Goal: Task Accomplishment & Management: Use online tool/utility

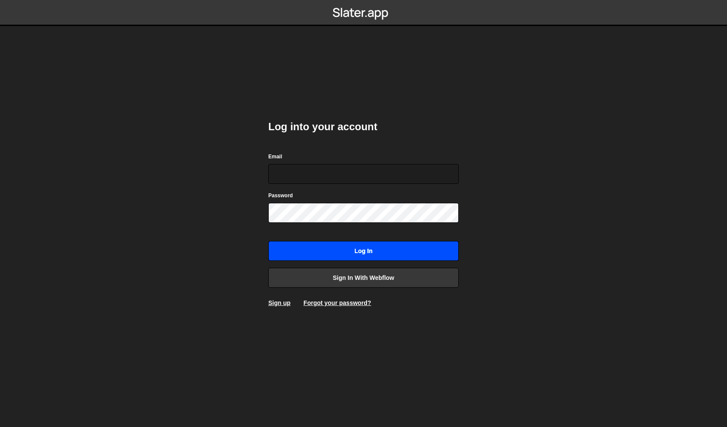
type input "[PERSON_NAME][EMAIL_ADDRESS][DOMAIN_NAME]"
click at [334, 253] on input "Log in" at bounding box center [363, 251] width 190 height 20
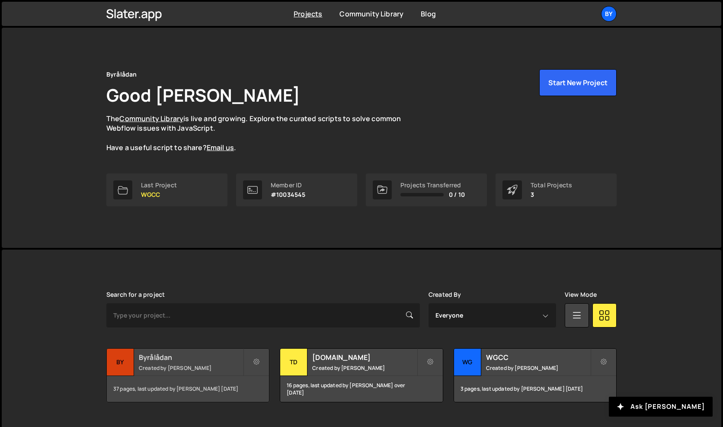
click at [163, 355] on h2 "Byrålådan" at bounding box center [191, 357] width 104 height 10
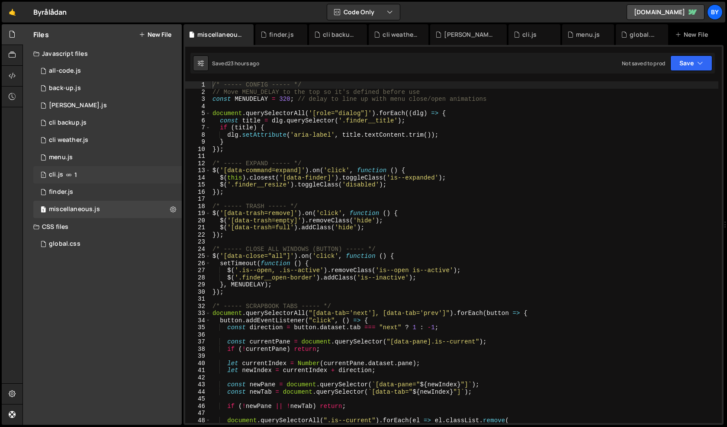
click at [130, 177] on div "1 cli.js 1" at bounding box center [107, 174] width 148 height 17
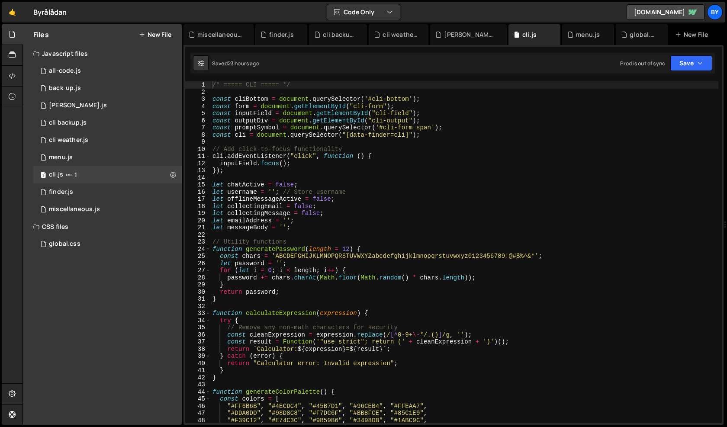
scroll to position [5903, 0]
click at [312, 202] on div "/* ===== CLI ===== */ const cliBottom = document . querySelector ( '#cli-bottom…" at bounding box center [464, 259] width 507 height 356
type textarea "});"
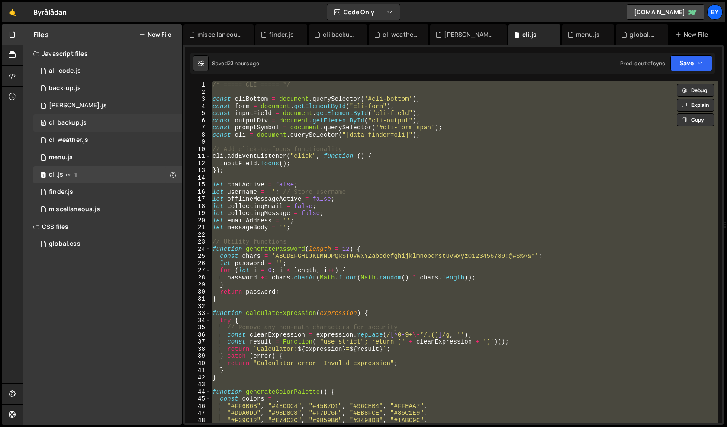
click at [88, 126] on div "0 cli backup.js 0" at bounding box center [107, 122] width 148 height 17
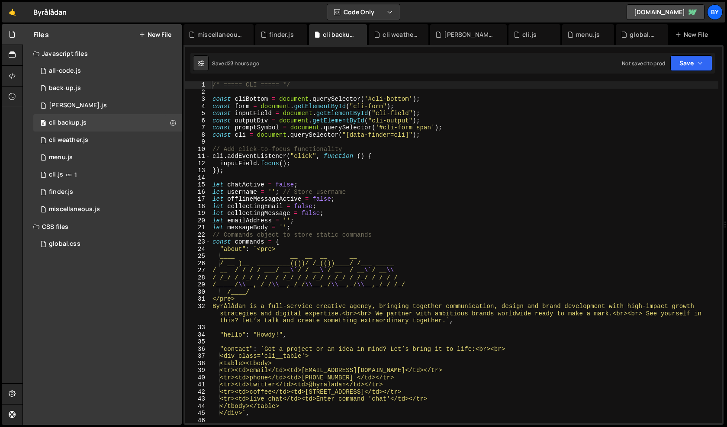
scroll to position [0, 0]
click at [331, 220] on div "/* ===== CLI ===== */ const cliBottom = document . querySelector ( '#cli-bottom…" at bounding box center [464, 259] width 507 height 356
type textarea "});"
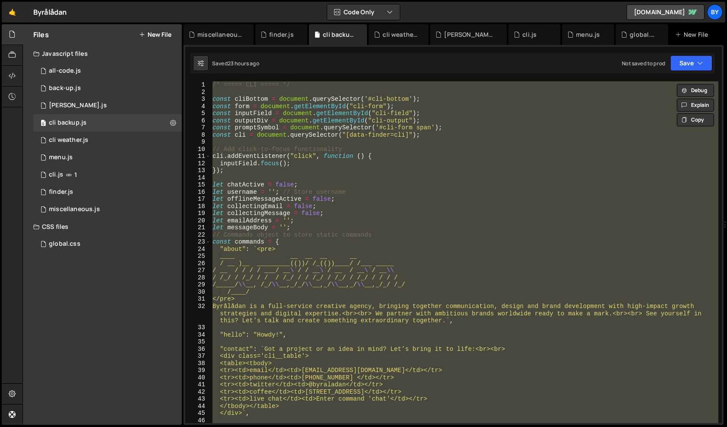
paste textarea
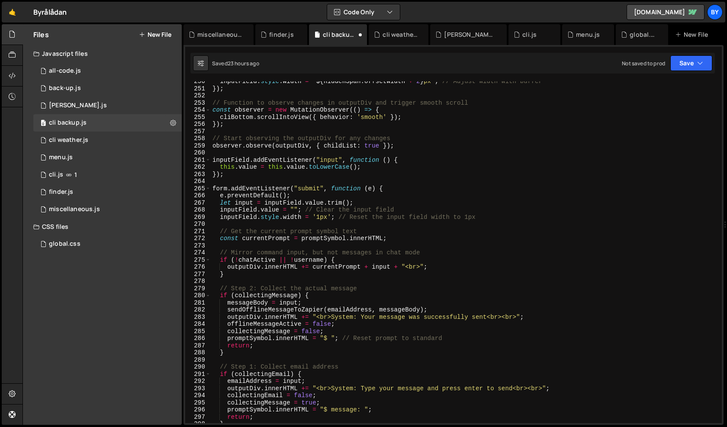
scroll to position [1837, 0]
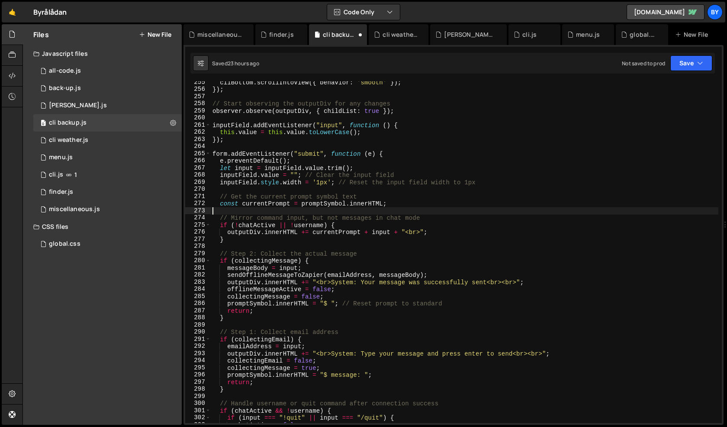
click at [397, 210] on div "cliBottom . scrollIntoView ({ behavior : 'smooth' }) ; }) ; // Start observing …" at bounding box center [464, 257] width 507 height 356
click at [122, 176] on div "1 cli.js 1" at bounding box center [107, 174] width 148 height 17
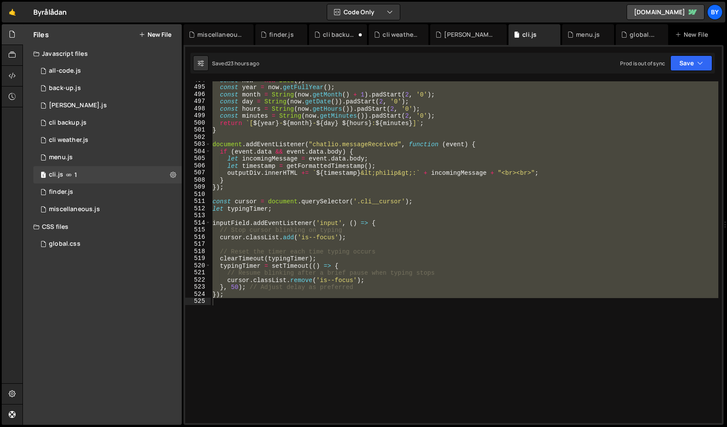
scroll to position [3600, 0]
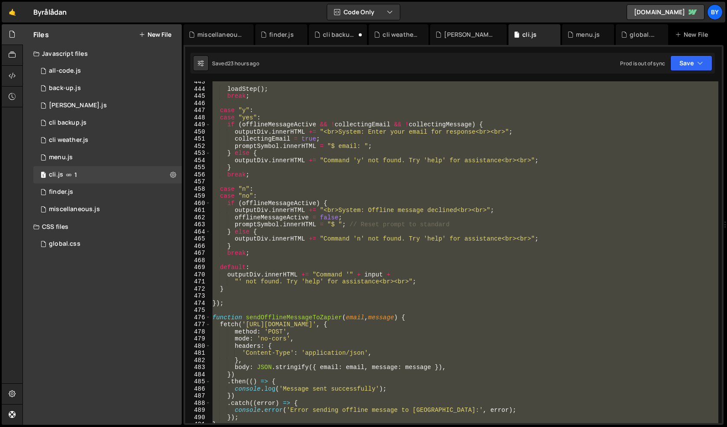
click at [435, 216] on div "loadStep ( ) ; break ; case "y" : case "yes" : if ( offlineMessageActive && ! c…" at bounding box center [464, 252] width 507 height 342
type textarea "offlineMessageActive = false;"
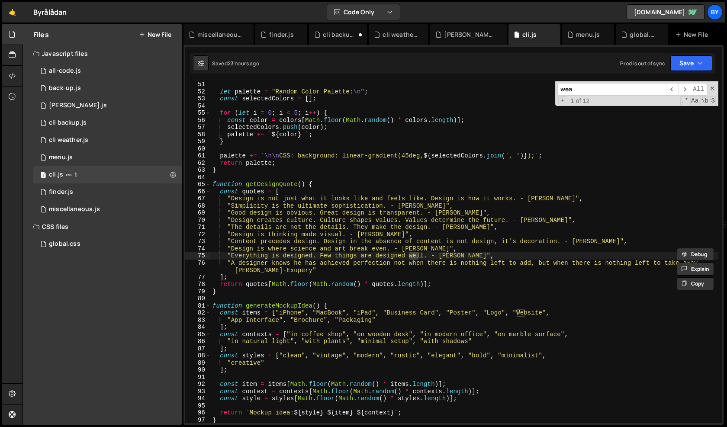
scroll to position [757, 0]
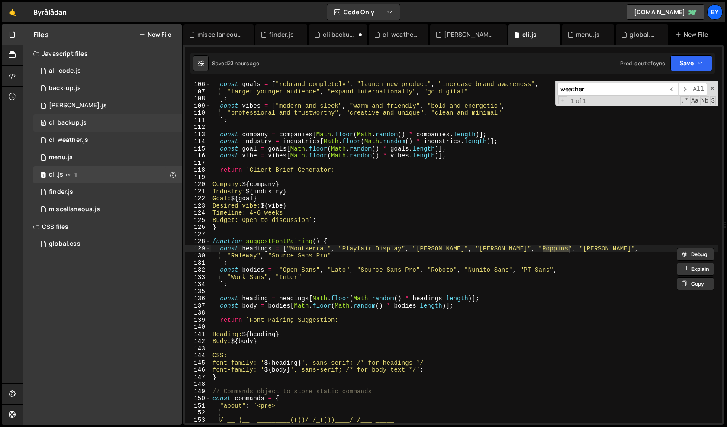
type input "weather"
click at [136, 127] on div "0 cli backup.js 0" at bounding box center [107, 122] width 148 height 17
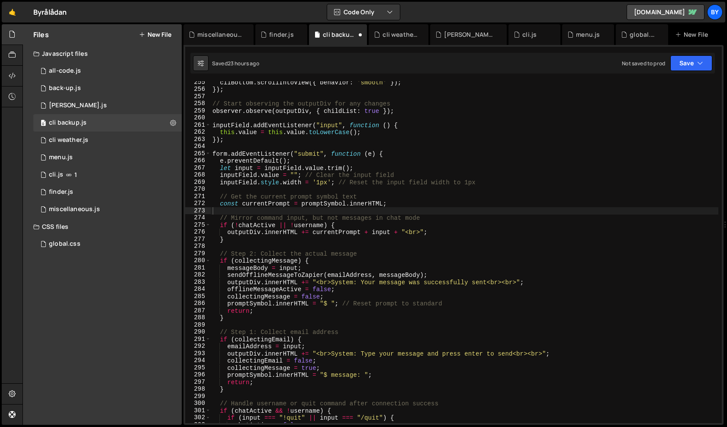
scroll to position [0, 0]
type textarea "// Get the current prompt symbol text"
click at [320, 199] on div "cliBottom . scrollIntoView ({ behavior : 'smooth' }) ; }) ; // Start observing …" at bounding box center [464, 257] width 507 height 356
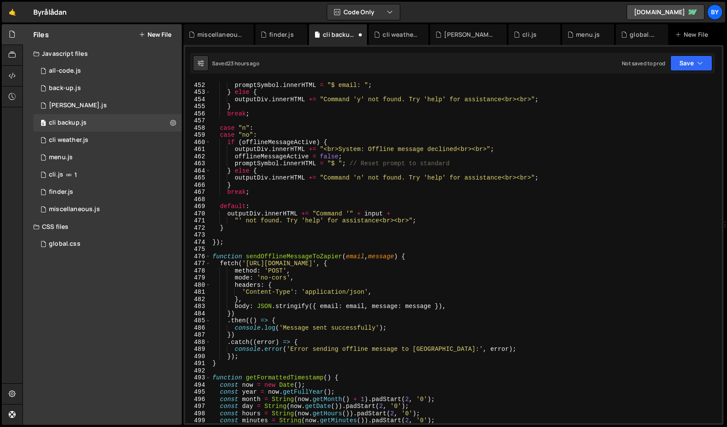
click at [415, 242] on div "collectingEmail = true ; promptSymbol . innerHTML = "$ email: " ; } else { outp…" at bounding box center [464, 252] width 507 height 356
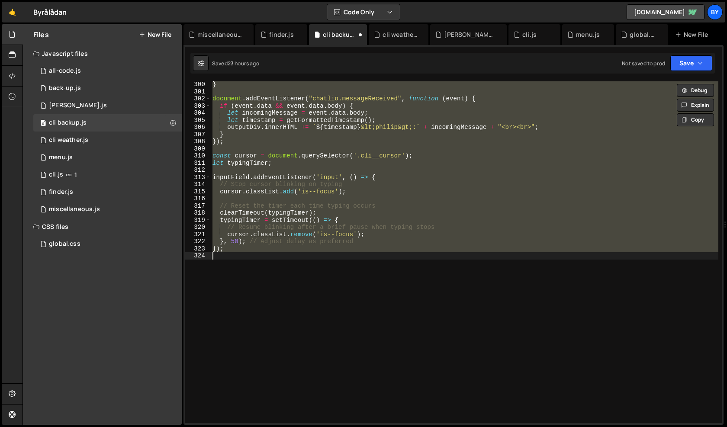
scroll to position [2155, 0]
click at [356, 229] on div "} document . addEventListener ( "chatlio.messageReceived" , function ( event ) …" at bounding box center [464, 252] width 507 height 342
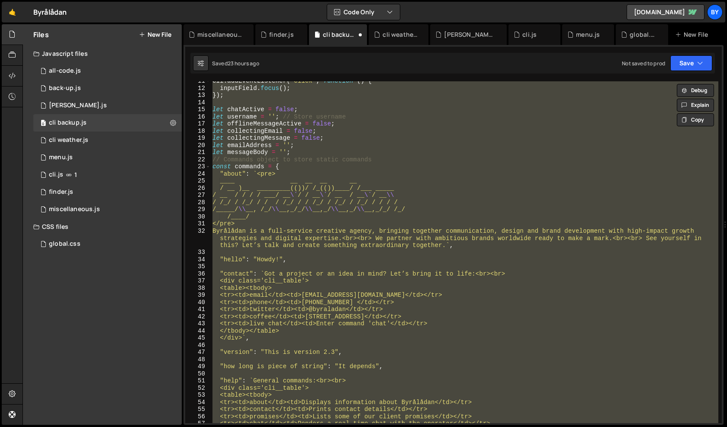
scroll to position [0, 0]
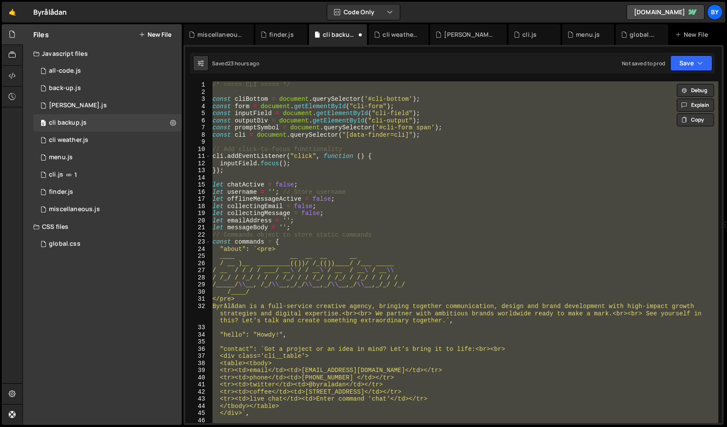
click at [371, 171] on div "/* ===== CLI ===== */ const cliBottom = document . querySelector ( '#cli-bottom…" at bounding box center [464, 252] width 507 height 342
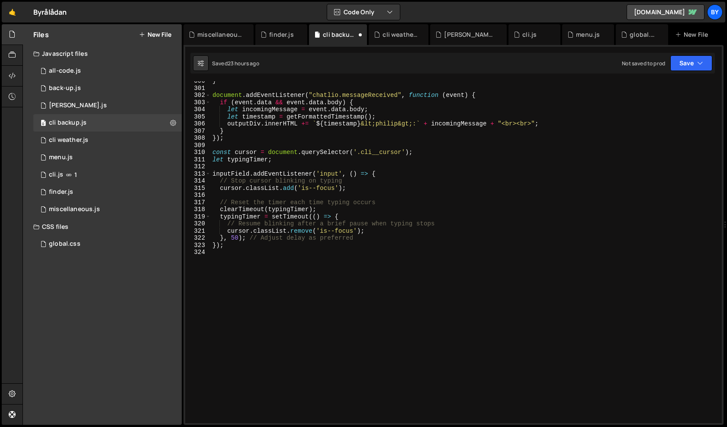
scroll to position [2159, 0]
click at [306, 160] on div "} document . addEventListener ( "chatlio.messageReceived" , function ( event ) …" at bounding box center [464, 255] width 507 height 356
type textarea "});"
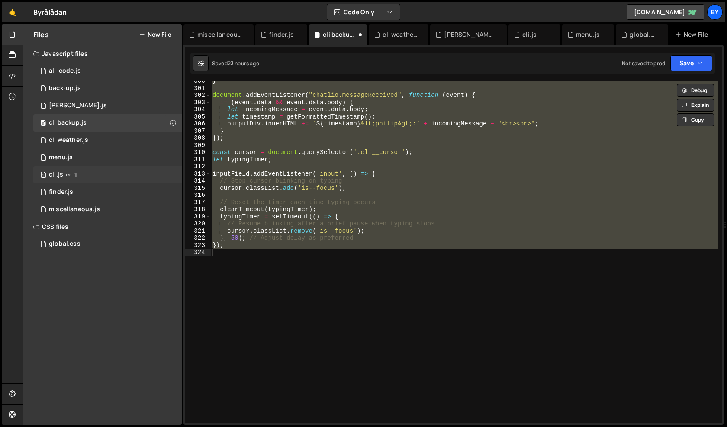
click at [103, 177] on div "1 cli.js 1" at bounding box center [107, 174] width 148 height 17
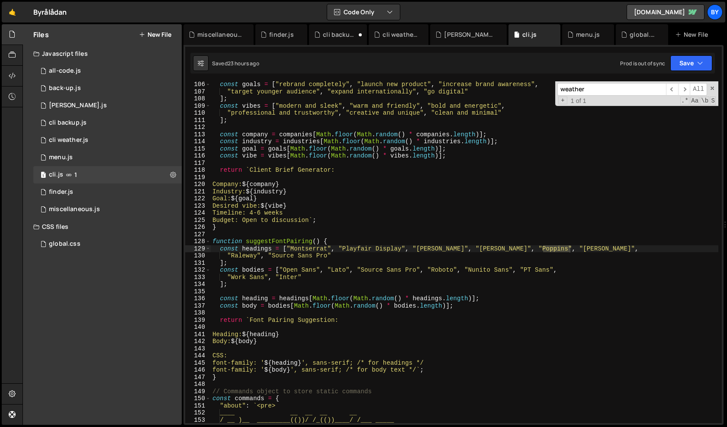
click at [327, 190] on div "const goals = [ "rebrand completely" , "launch new product" , "increase brand a…" at bounding box center [464, 259] width 507 height 356
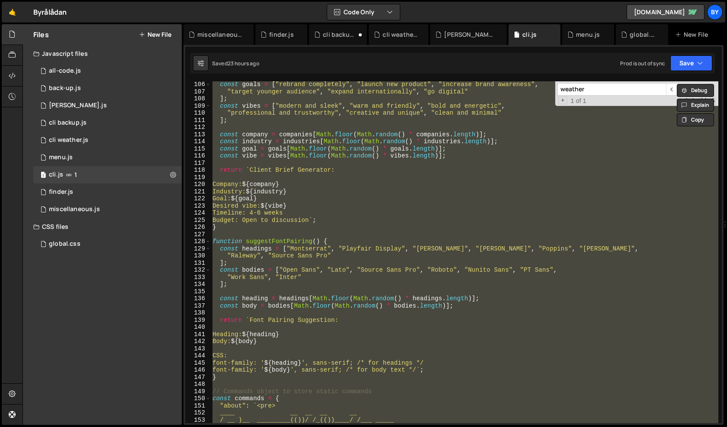
paste textarea
type textarea "});"
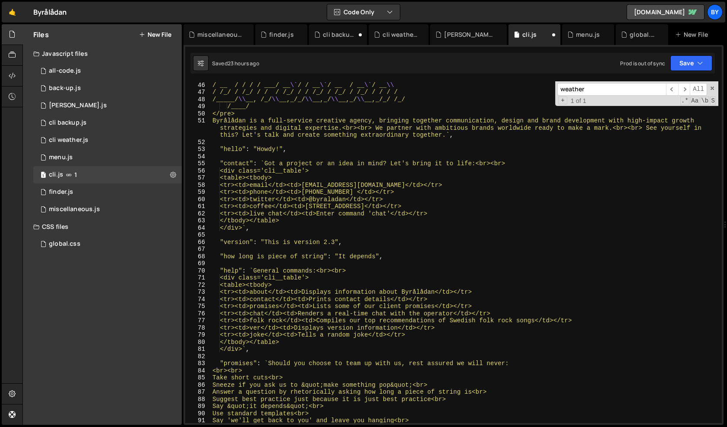
scroll to position [188, 0]
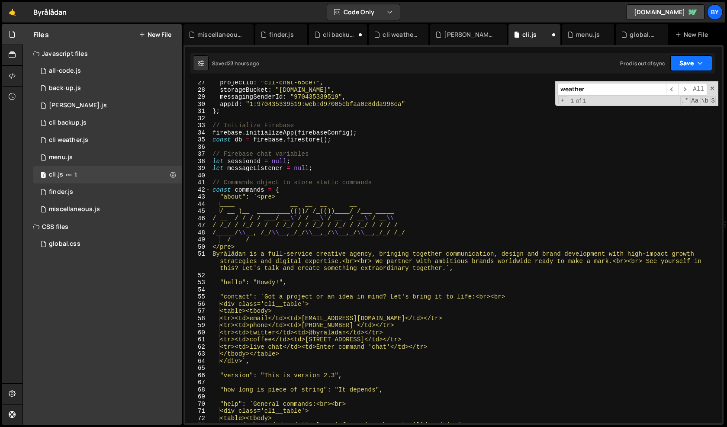
click at [691, 62] on button "Save" at bounding box center [691, 63] width 42 height 16
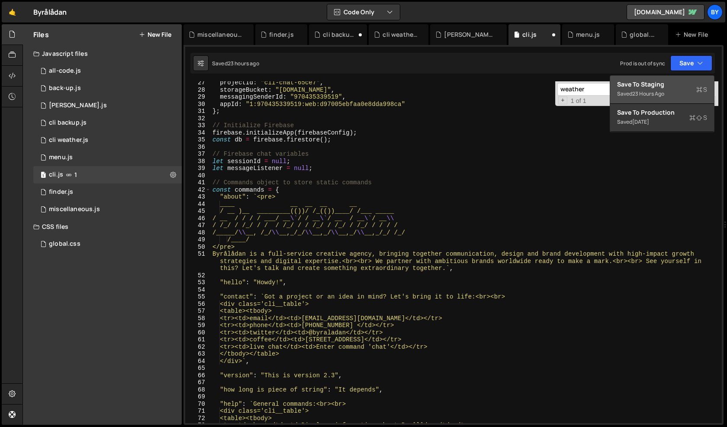
click at [662, 88] on div "Save to Staging S" at bounding box center [662, 84] width 90 height 9
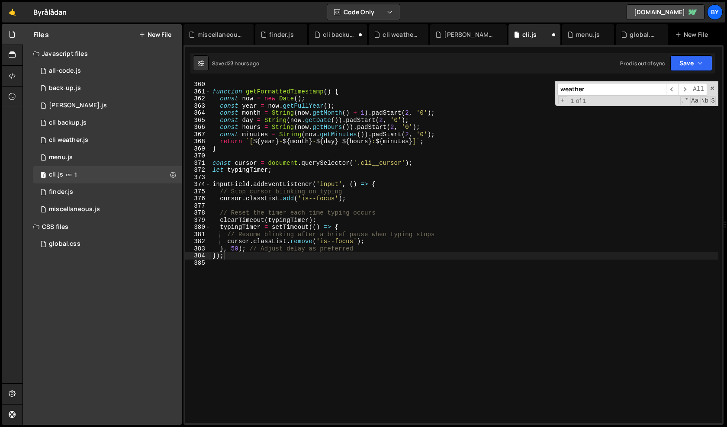
scroll to position [2584, 0]
click at [176, 175] on button at bounding box center [173, 175] width 16 height 16
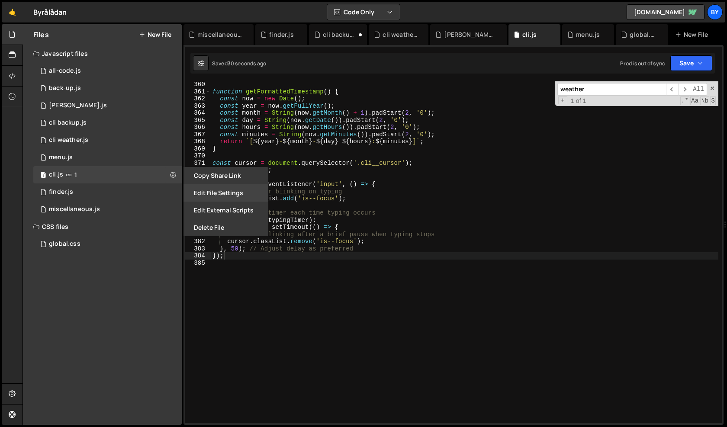
click at [224, 193] on button "Edit File Settings" at bounding box center [225, 192] width 85 height 17
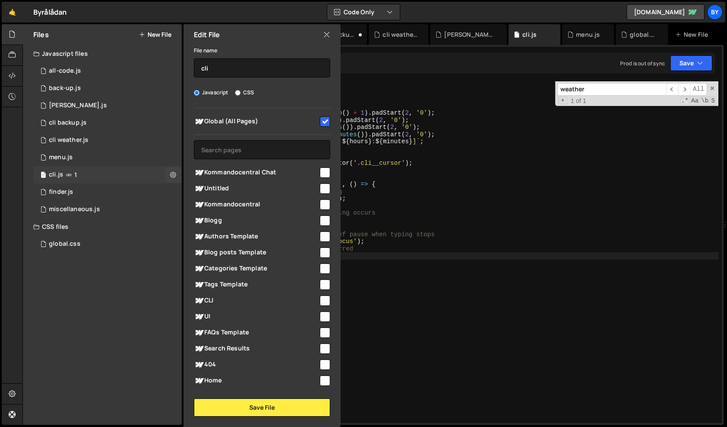
click at [158, 174] on div "1 cli.js 1" at bounding box center [107, 174] width 148 height 17
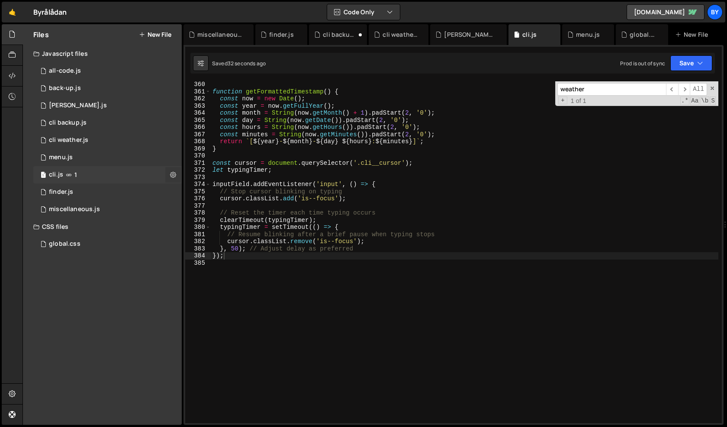
click at [176, 174] on button at bounding box center [173, 175] width 16 height 16
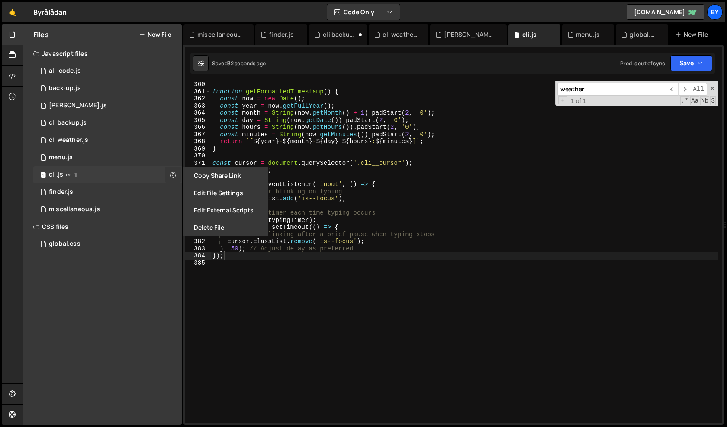
scroll to position [5903, 0]
click at [221, 213] on button "Edit External Scripts" at bounding box center [225, 210] width 85 height 17
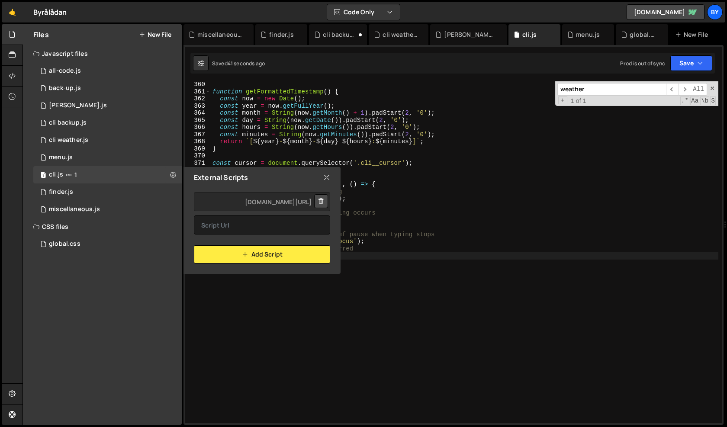
click at [323, 202] on icon at bounding box center [321, 201] width 6 height 9
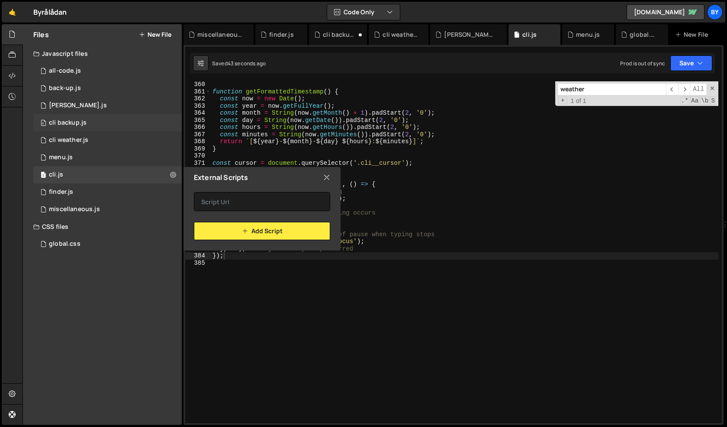
click at [167, 124] on div "0 cli backup.js 0" at bounding box center [107, 122] width 148 height 17
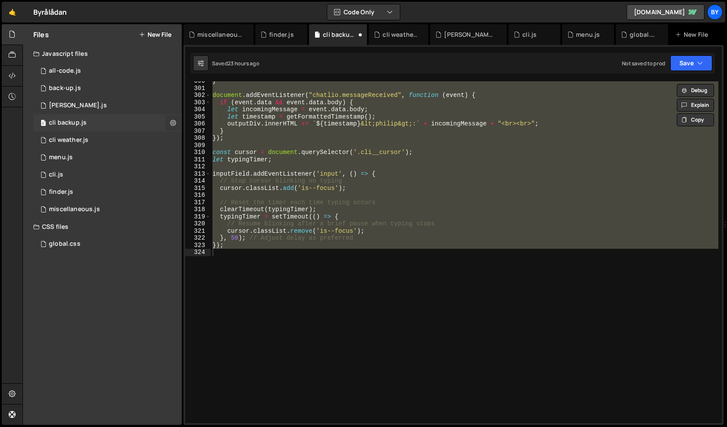
click at [170, 123] on icon at bounding box center [173, 122] width 6 height 8
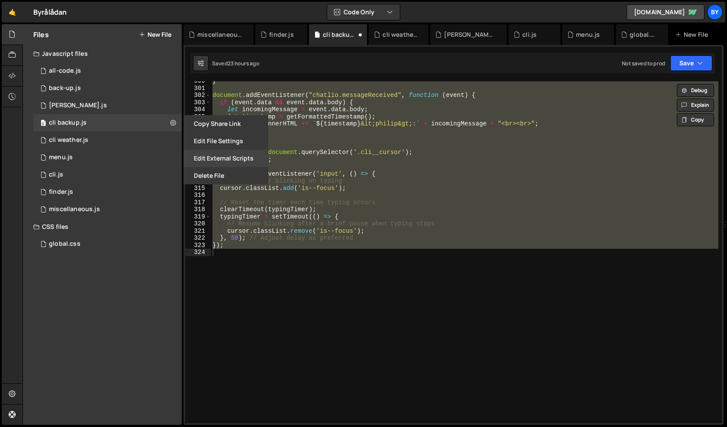
click at [227, 155] on button "Edit External Scripts" at bounding box center [225, 158] width 85 height 17
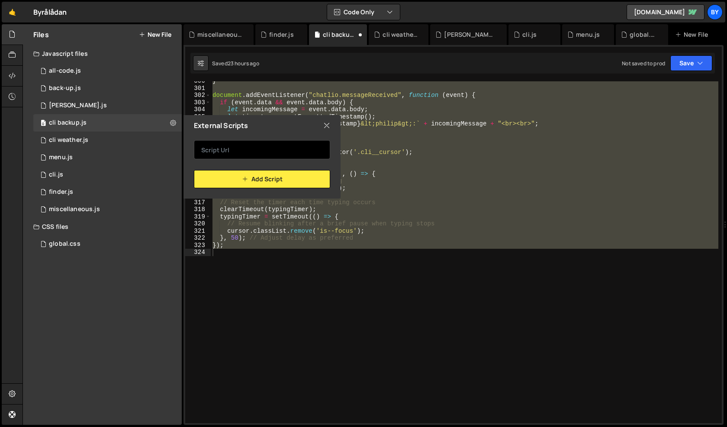
click at [266, 144] on input "text" at bounding box center [262, 149] width 136 height 19
paste input "[URL][DOMAIN_NAME]"
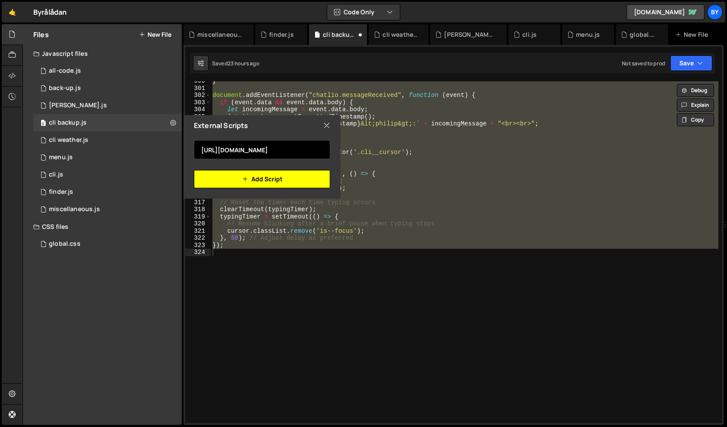
type input "[URL][DOMAIN_NAME]"
click at [288, 181] on button "Add Script" at bounding box center [262, 179] width 136 height 18
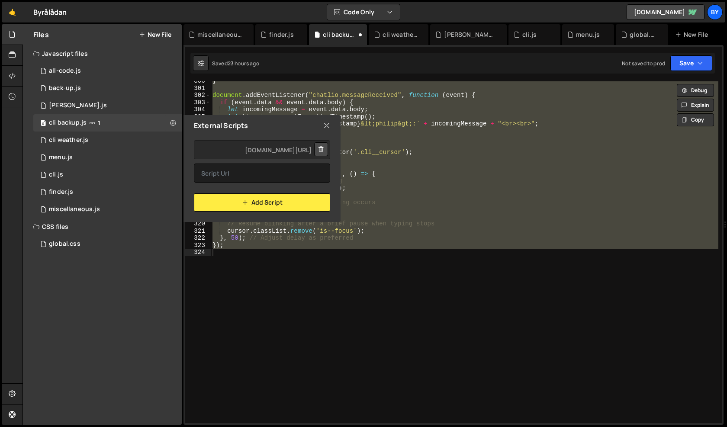
click at [325, 121] on icon at bounding box center [326, 126] width 7 height 10
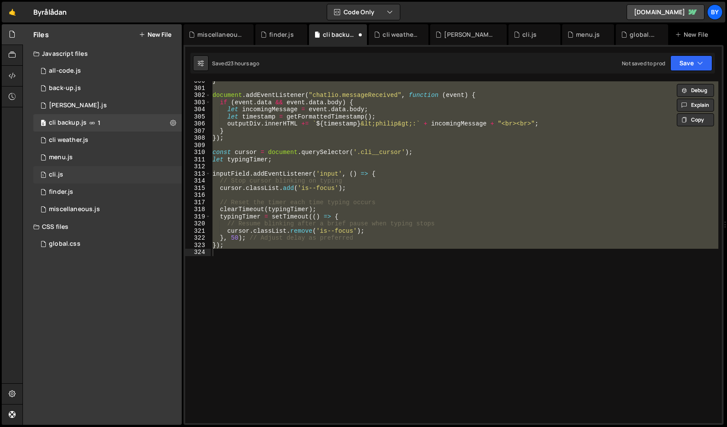
click at [75, 178] on div "1 cli.js 0" at bounding box center [107, 174] width 148 height 17
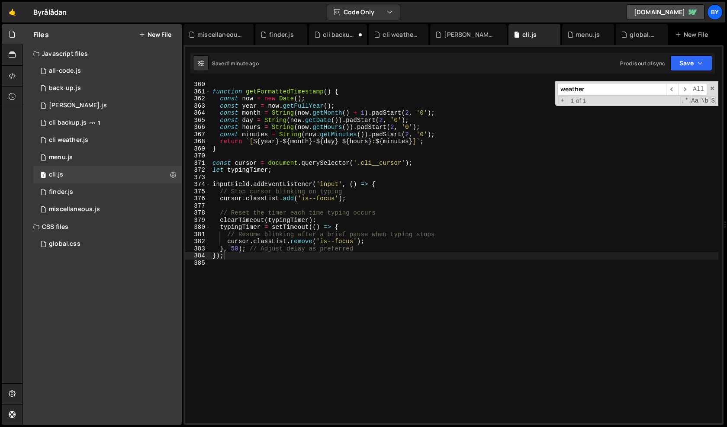
scroll to position [5903, 0]
click at [704, 65] on button "Save" at bounding box center [691, 63] width 42 height 16
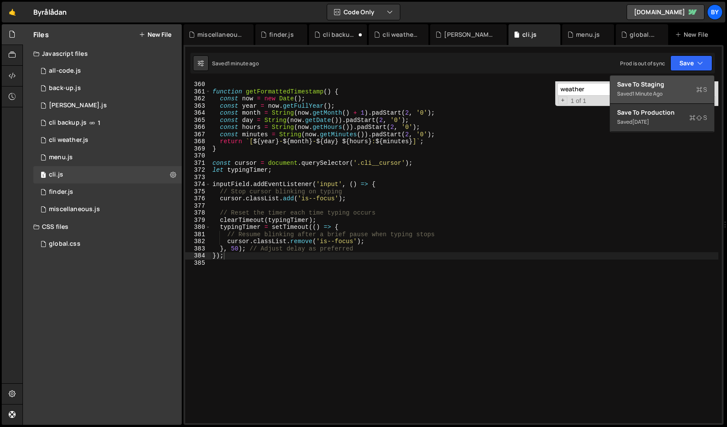
click at [683, 87] on div "Save to Staging S" at bounding box center [662, 84] width 90 height 9
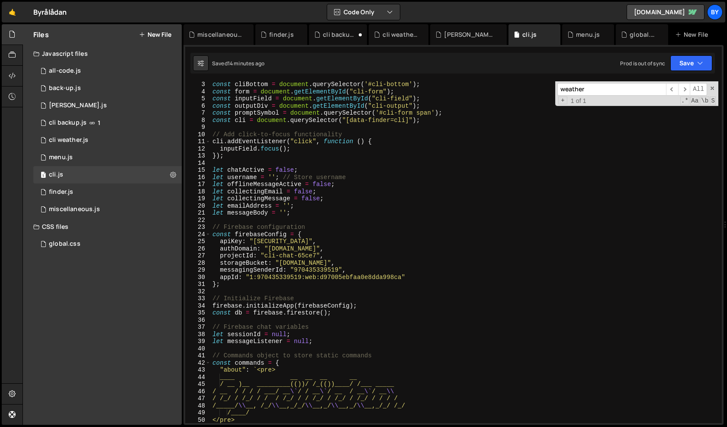
scroll to position [0, 62]
click at [711, 88] on span at bounding box center [712, 88] width 6 height 6
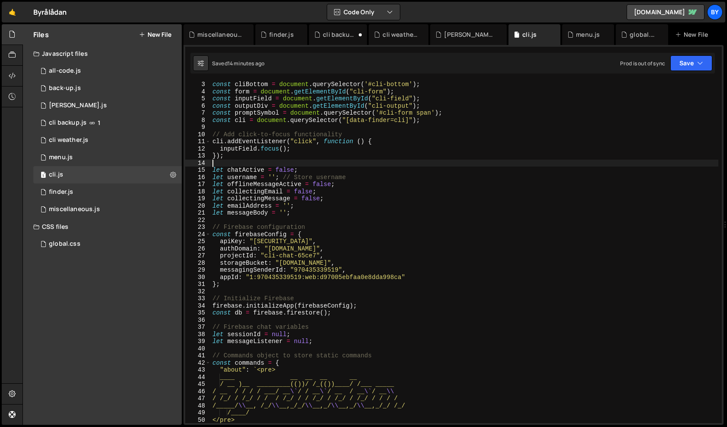
click at [611, 164] on div "const cliBottom = document . querySelector ( '#cli-bottom' ) ; const form = doc…" at bounding box center [464, 266] width 507 height 370
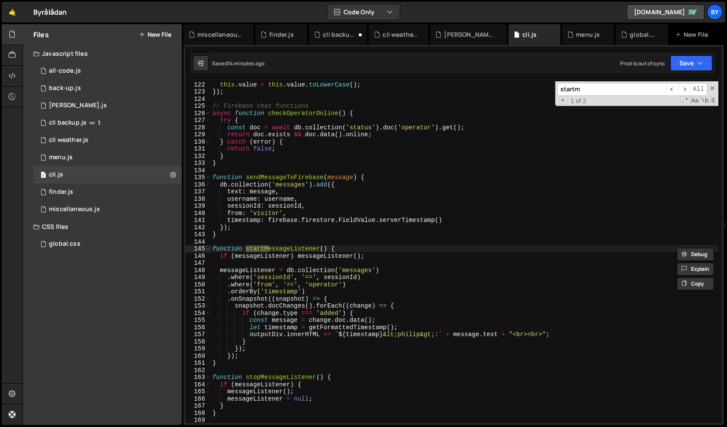
scroll to position [878, 0]
type input "startmes"
click at [334, 249] on div "this . value = this . value . toLowerCase ( ) ; }) ; // Firebase chat functions…" at bounding box center [464, 259] width 507 height 356
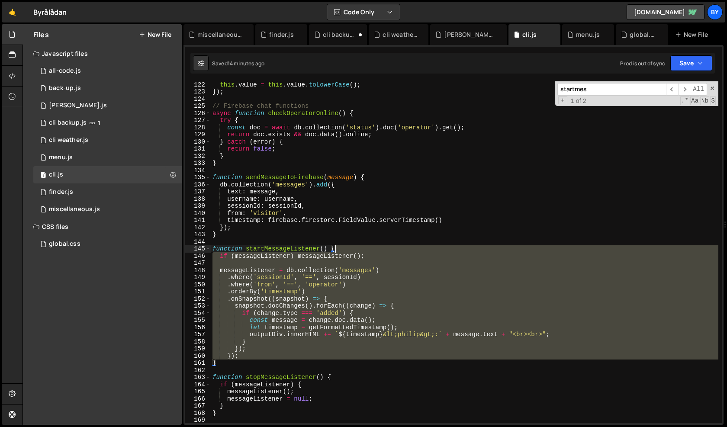
click at [334, 249] on div "this . value = this . value . toLowerCase ( ) ; }) ; // Firebase chat functions…" at bounding box center [464, 259] width 507 height 356
click at [238, 361] on div "this . value = this . value . toLowerCase ( ) ; }) ; // Firebase chat functions…" at bounding box center [464, 259] width 507 height 356
drag, startPoint x: 238, startPoint y: 361, endPoint x: 213, endPoint y: 255, distance: 108.8
click at [213, 255] on div "this . value = this . value . toLowerCase ( ) ; }) ; // Firebase chat functions…" at bounding box center [464, 259] width 507 height 356
click at [245, 339] on div "this . value = this . value . toLowerCase ( ) ; }) ; // Firebase chat functions…" at bounding box center [464, 252] width 507 height 342
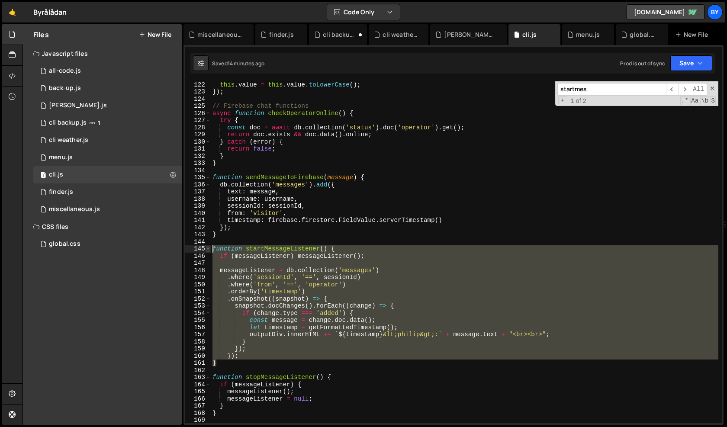
drag, startPoint x: 232, startPoint y: 363, endPoint x: 209, endPoint y: 251, distance: 114.8
click at [209, 251] on div "} 122 123 124 125 126 127 128 129 130 131 132 133 134 135 136 137 138 139 140 1…" at bounding box center [453, 252] width 536 height 342
paste textarea "}"
type textarea "}"
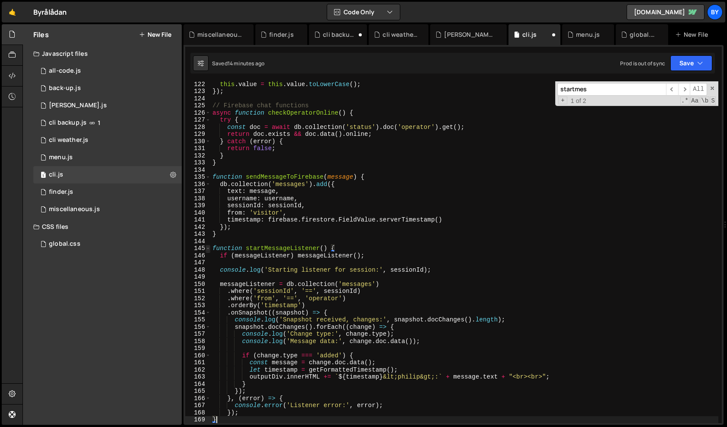
scroll to position [878, 0]
click at [688, 54] on div "Saved 14 minutes ago Prod is out of sync Upgrade to Edit Save Save to Staging S…" at bounding box center [452, 63] width 524 height 21
click at [688, 59] on button "Save" at bounding box center [691, 63] width 42 height 16
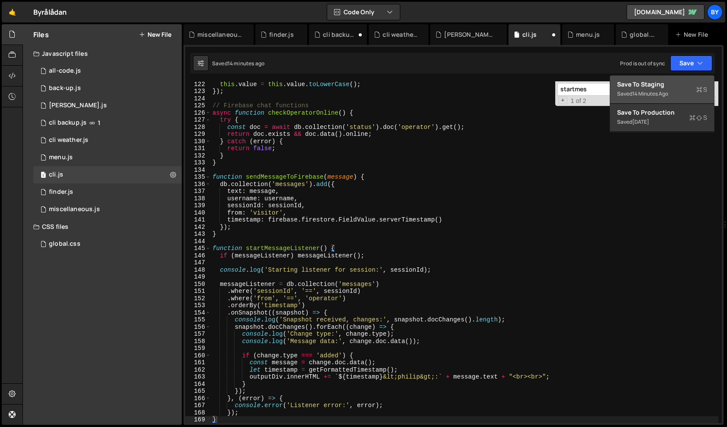
click at [674, 93] on div "Saved 14 minutes ago" at bounding box center [662, 94] width 90 height 10
